Goal: Information Seeking & Learning: Learn about a topic

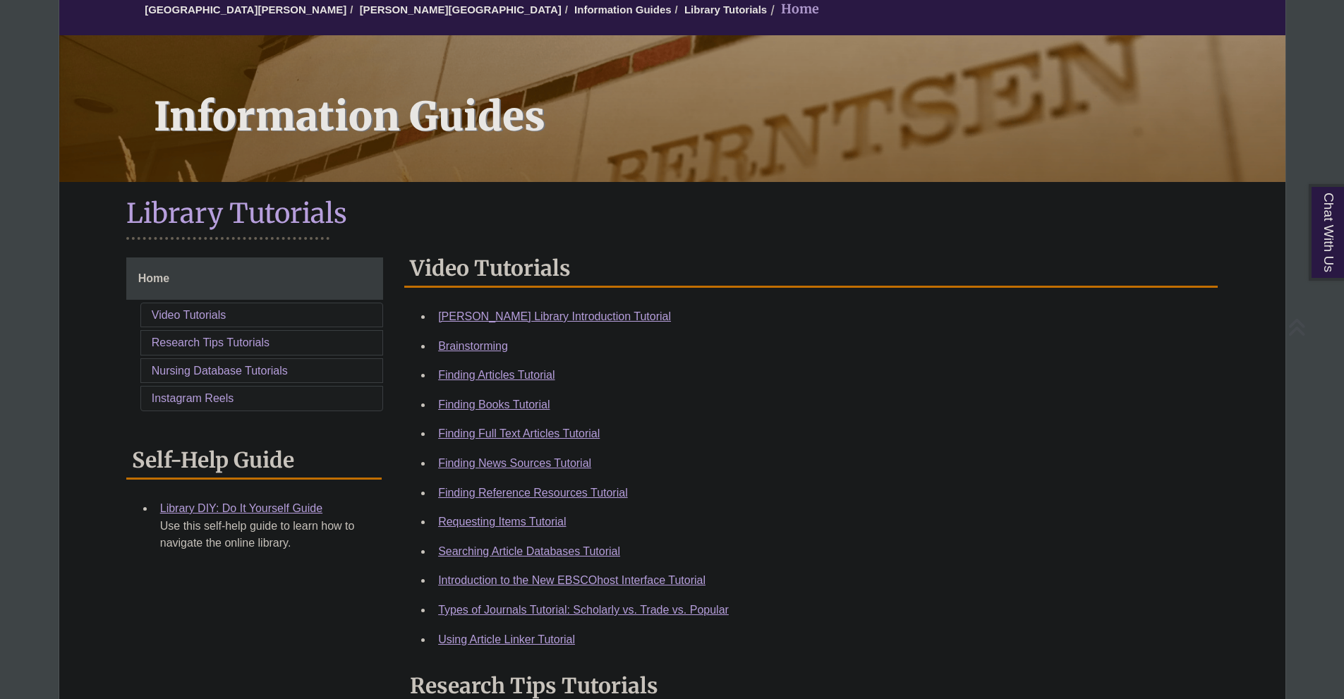
scroll to position [141, 0]
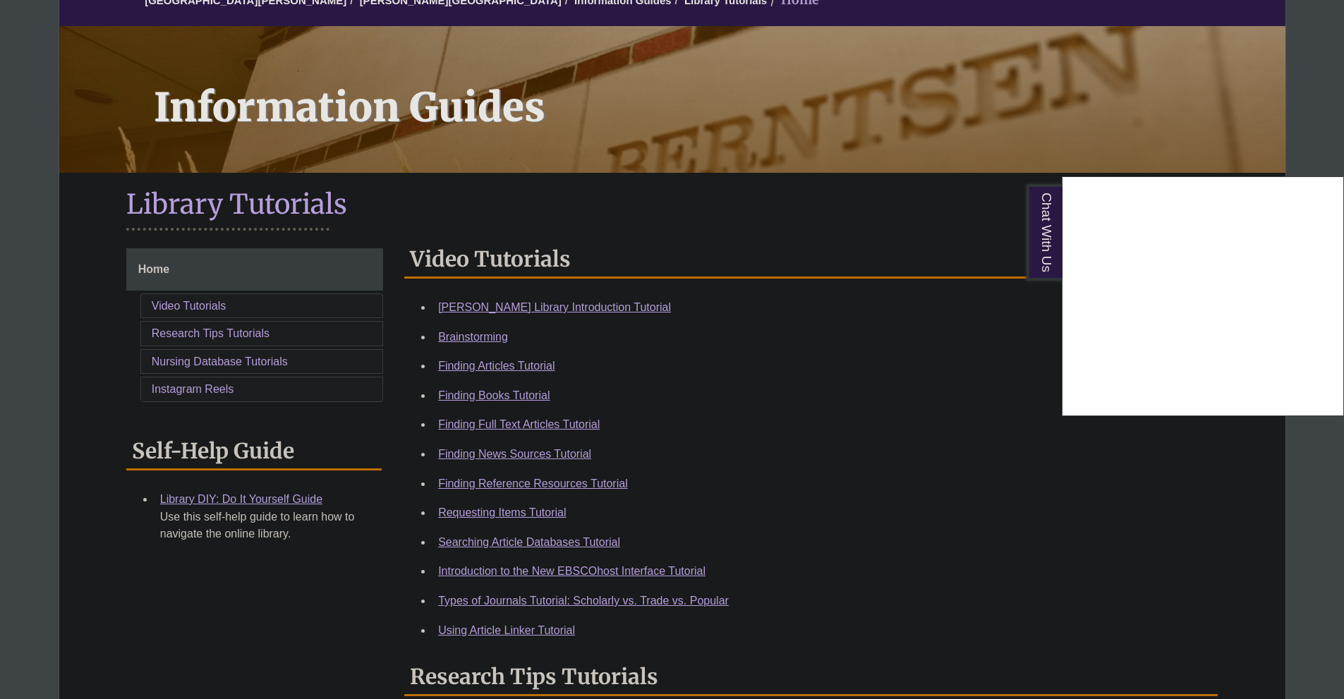
drag, startPoint x: 539, startPoint y: 308, endPoint x: 509, endPoint y: 305, distance: 30.6
drag, startPoint x: 509, startPoint y: 305, endPoint x: 466, endPoint y: 308, distance: 43.2
click at [465, 309] on div "Chat With Us" at bounding box center [672, 349] width 1344 height 699
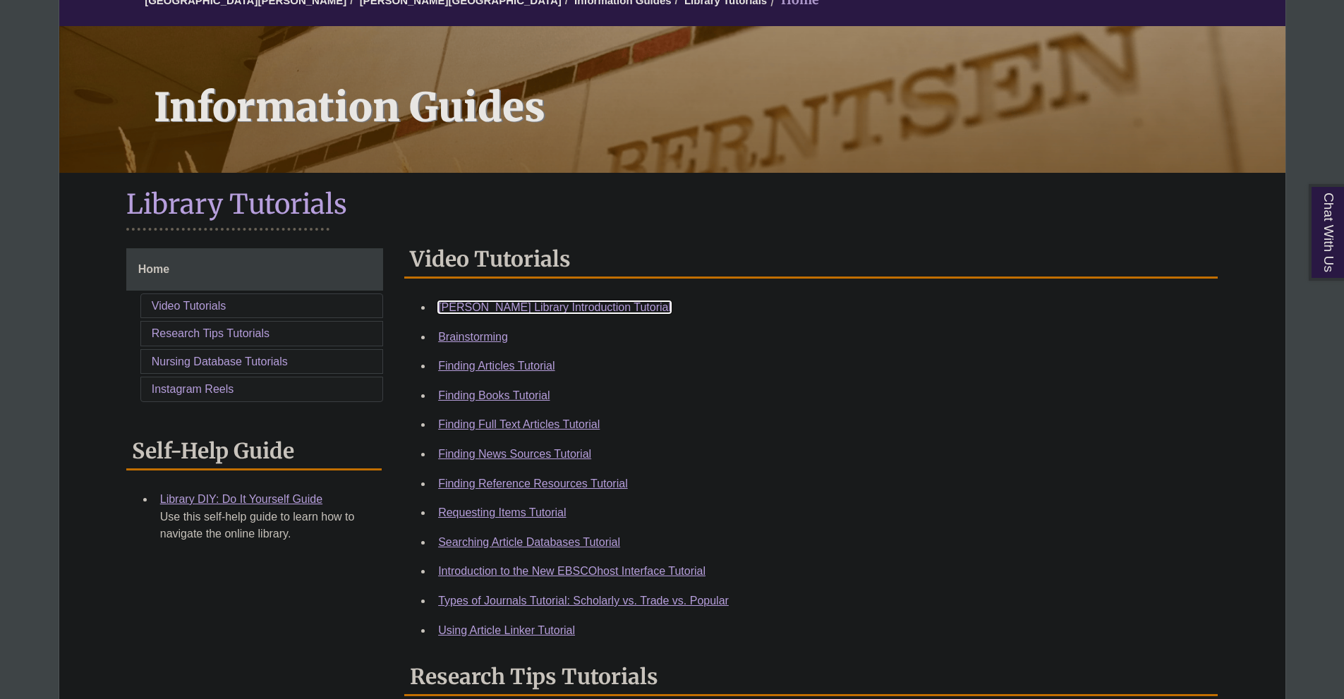
click at [470, 304] on link "Berntsen Library Introduction Tutorial" at bounding box center [554, 307] width 233 height 12
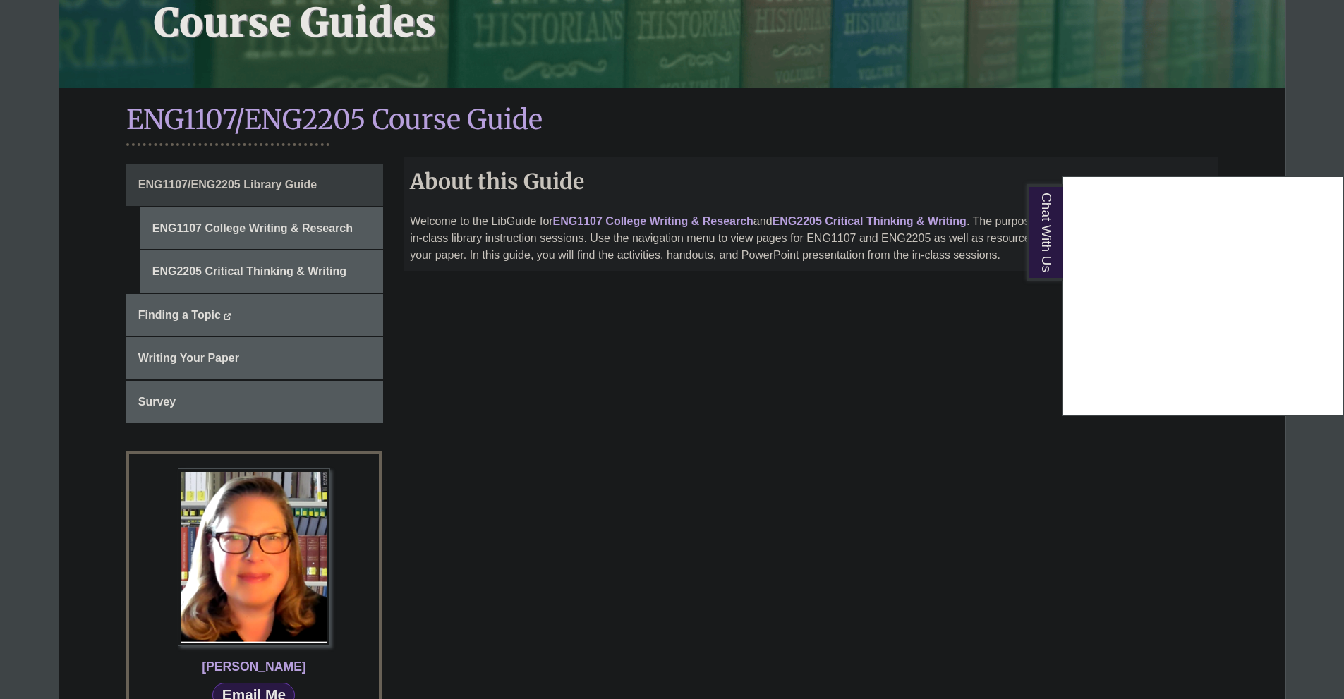
scroll to position [224, 0]
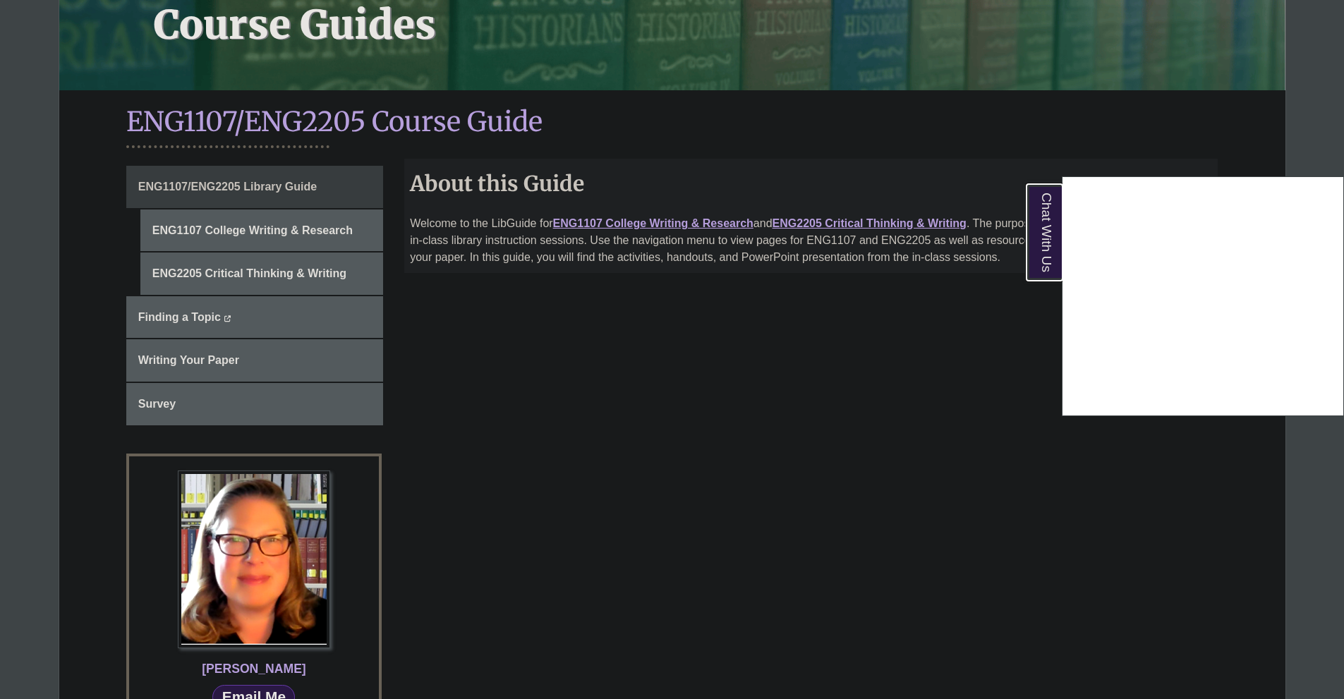
click at [1051, 263] on link "Chat With Us" at bounding box center [1045, 232] width 36 height 97
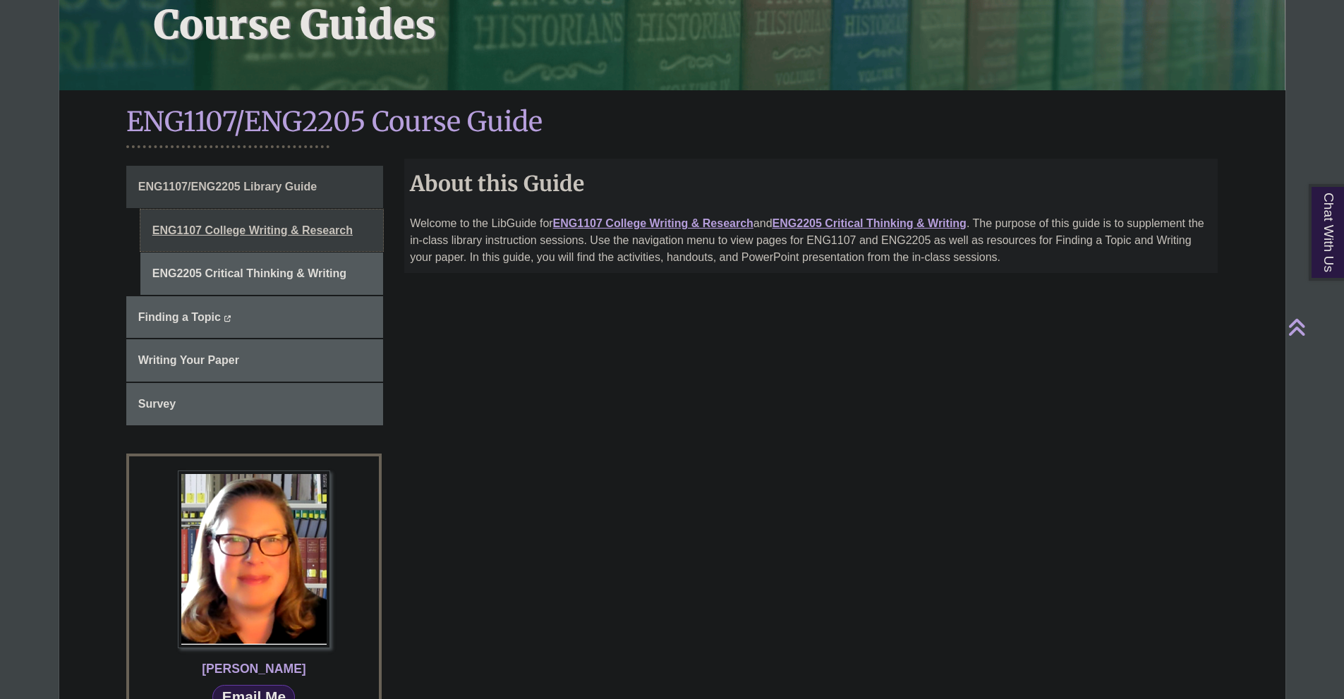
click at [305, 244] on link "ENG1107 College Writing & Research" at bounding box center [261, 231] width 243 height 42
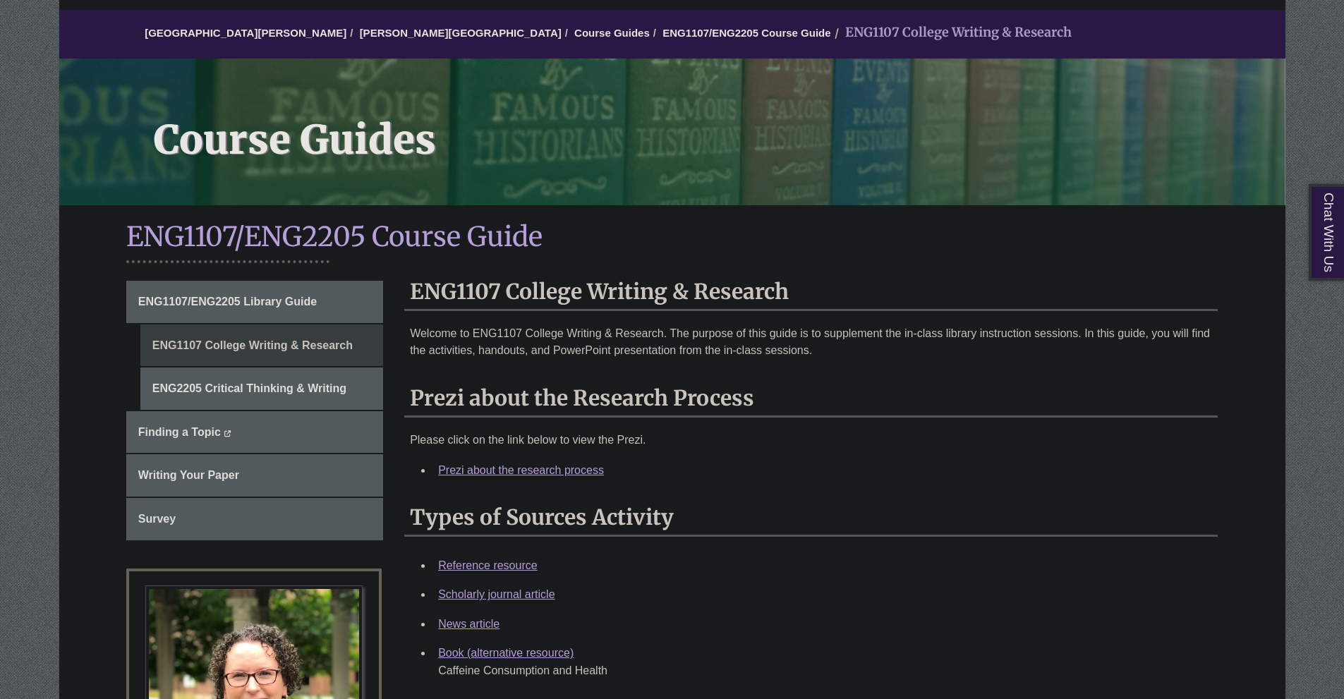
scroll to position [155, 0]
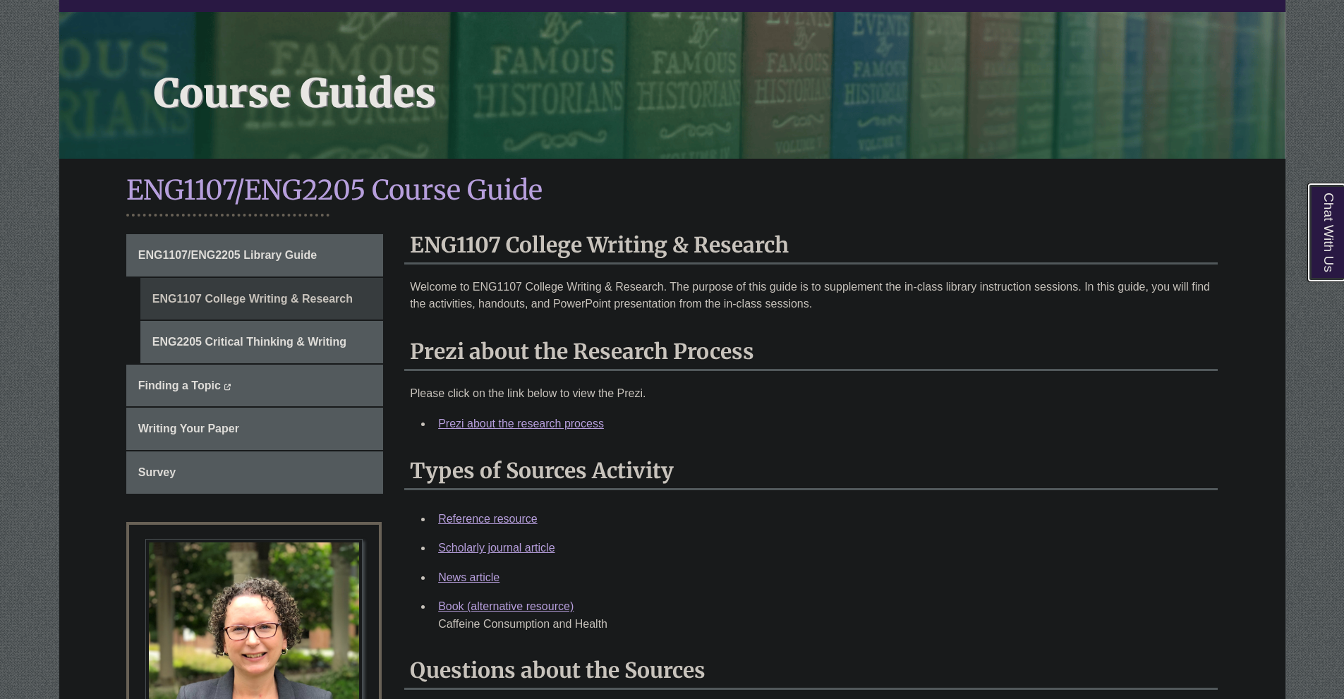
click at [1327, 246] on link "Chat With Us" at bounding box center [1327, 232] width 36 height 97
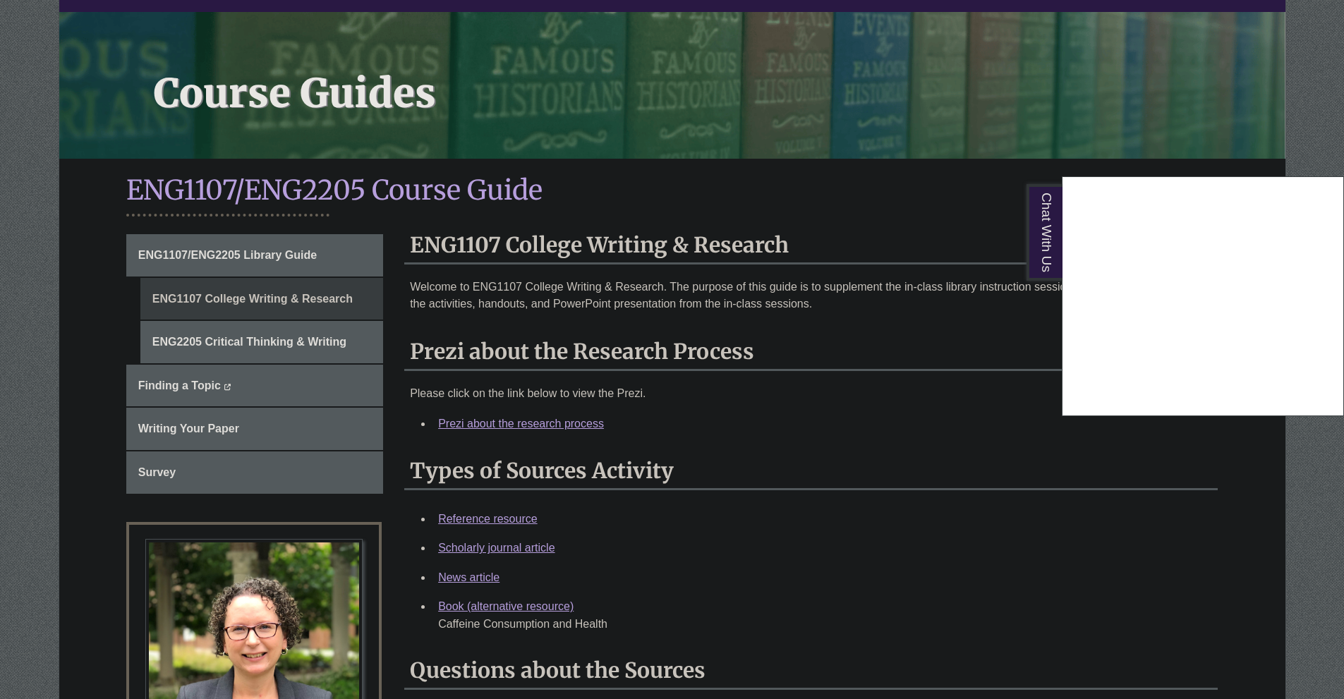
click at [1055, 222] on link "Chat With Us" at bounding box center [1045, 232] width 36 height 97
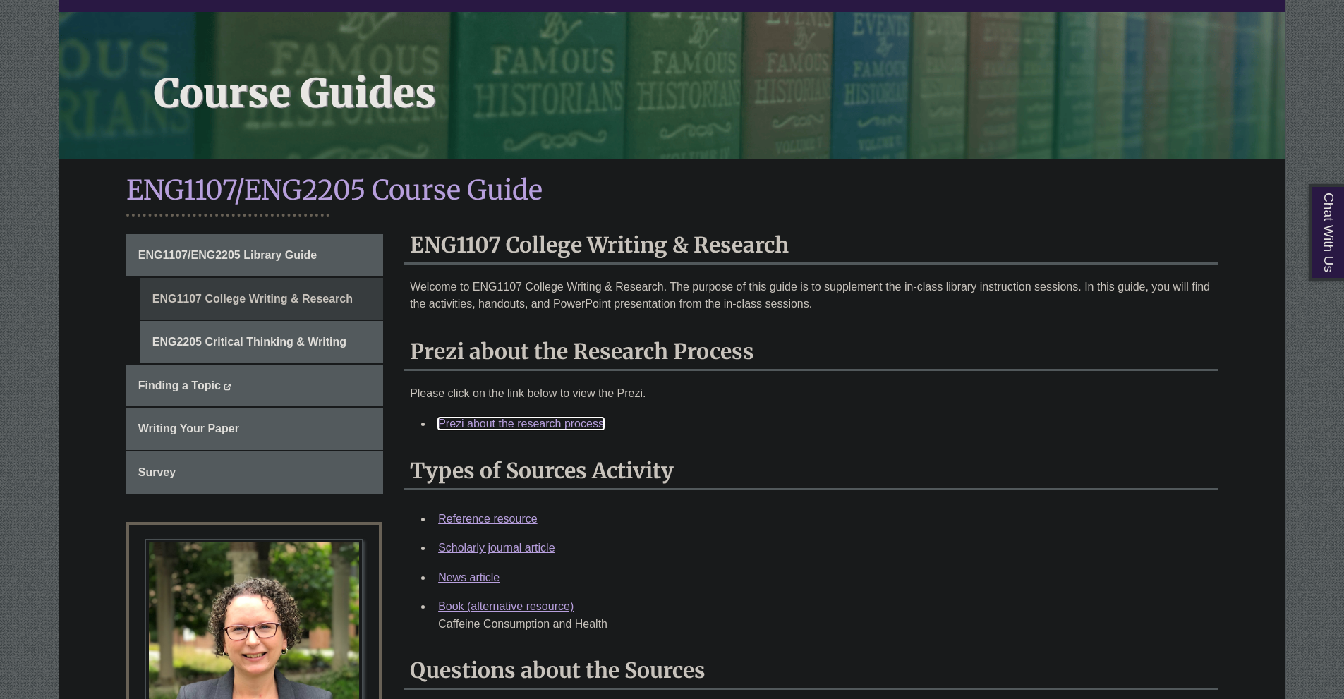
click at [555, 423] on link "Prezi about the research process" at bounding box center [521, 424] width 166 height 12
